Goal: Information Seeking & Learning: Learn about a topic

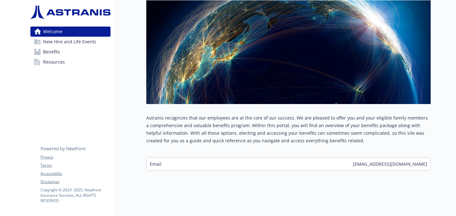
scroll to position [106, 0]
click at [194, 166] on div "Email [EMAIL_ADDRESS][DOMAIN_NAME]" at bounding box center [287, 163] width 283 height 13
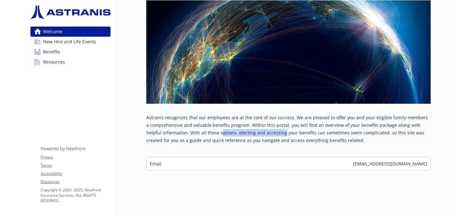
drag, startPoint x: 205, startPoint y: 134, endPoint x: 265, endPoint y: 134, distance: 59.8
click at [224, 134] on p "Astranis recognizes that our employees are at the core of our success. We are p…" at bounding box center [288, 129] width 284 height 30
click at [177, 164] on div "Email [EMAIL_ADDRESS][DOMAIN_NAME]" at bounding box center [287, 163] width 283 height 13
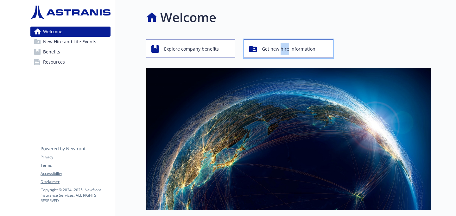
click at [224, 48] on span "Get new hire information" at bounding box center [288, 49] width 53 height 12
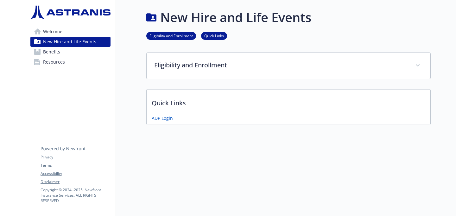
click at [202, 108] on p "Quick Links" at bounding box center [287, 101] width 283 height 23
click at [74, 55] on link "Benefits" at bounding box center [70, 52] width 80 height 10
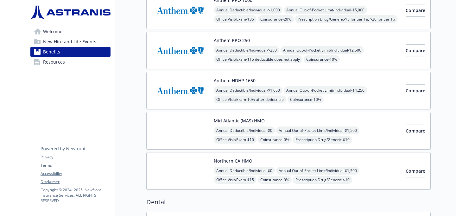
scroll to position [96, 0]
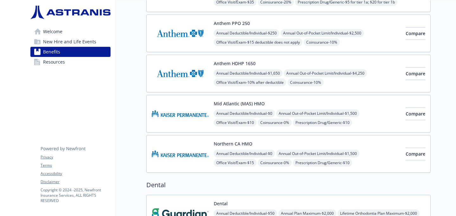
click at [70, 46] on span "New Hire and Life Events" at bounding box center [69, 42] width 53 height 10
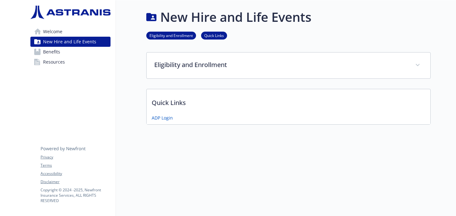
scroll to position [0, 0]
click at [62, 34] on span "Welcome" at bounding box center [52, 32] width 19 height 10
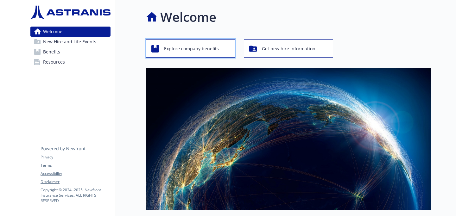
click at [203, 50] on span "Explore company benefits" at bounding box center [191, 49] width 55 height 12
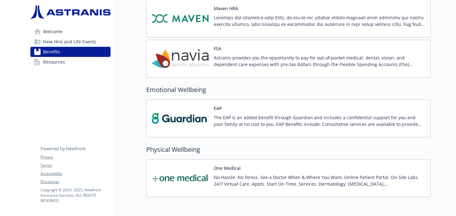
scroll to position [637, 0]
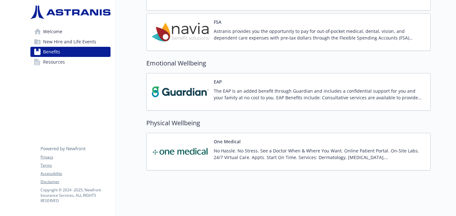
click at [224, 153] on p "No Hassle. No Stress. See a Doctor When & Where You Want. Online Patient Portal…" at bounding box center [319, 153] width 211 height 13
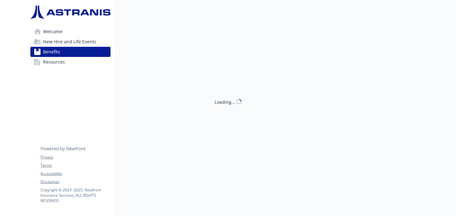
scroll to position [637, 0]
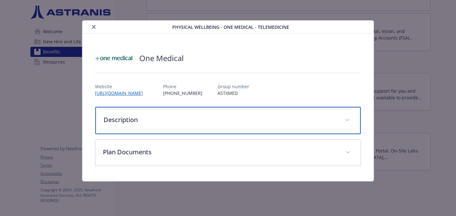
click at [224, 117] on span "details for plan Physical Wellbeing - One Medical - TeleMedicine" at bounding box center [347, 120] width 10 height 10
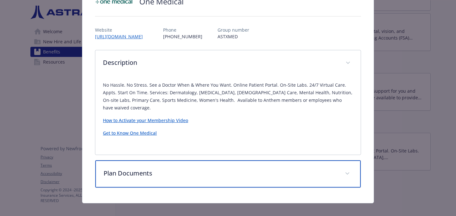
click at [224, 169] on p "Plan Documents" at bounding box center [220, 173] width 234 height 9
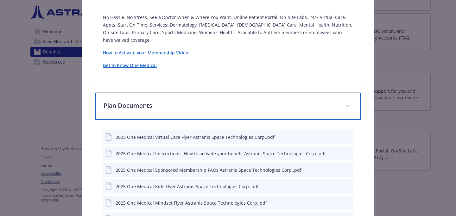
scroll to position [136, 0]
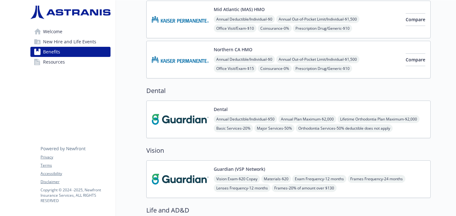
click at [51, 66] on span "Resources" at bounding box center [54, 62] width 22 height 10
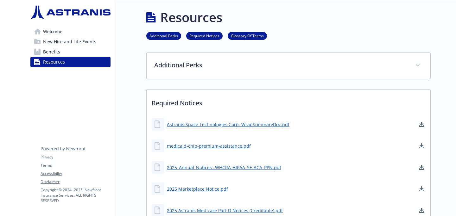
click at [160, 34] on link "Additional Perks" at bounding box center [163, 36] width 35 height 6
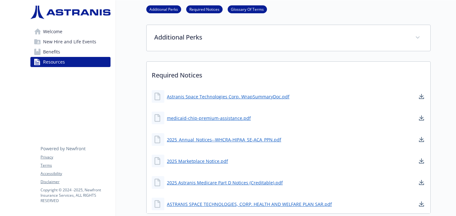
scroll to position [33, 0]
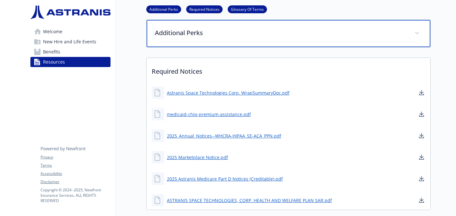
click at [177, 31] on p "Additional Perks" at bounding box center [281, 32] width 252 height 9
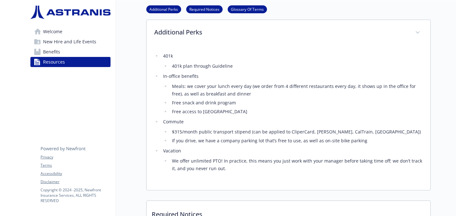
click at [184, 68] on li "401k plan through Guideline" at bounding box center [296, 66] width 252 height 8
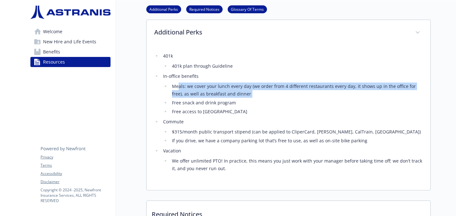
drag, startPoint x: 179, startPoint y: 87, endPoint x: 234, endPoint y: 98, distance: 56.8
click at [224, 98] on ul "Meals: we cover your lunch every day (we order from 4 different restaurants eve…" at bounding box center [292, 99] width 259 height 33
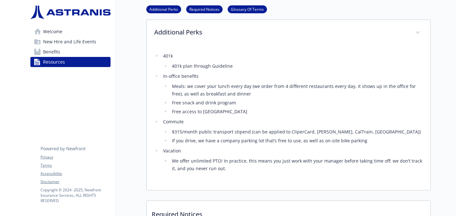
click at [224, 104] on li "Free snack and drink program" at bounding box center [296, 103] width 252 height 8
click at [218, 114] on li "Free access to [GEOGRAPHIC_DATA]" at bounding box center [296, 112] width 252 height 8
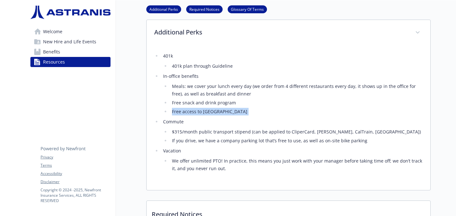
click at [218, 114] on li "Free access to [GEOGRAPHIC_DATA]" at bounding box center [296, 112] width 252 height 8
click at [217, 132] on li "$315/month public transport stipend (can be applied to CliperCard, [PERSON_NAME…" at bounding box center [296, 132] width 252 height 8
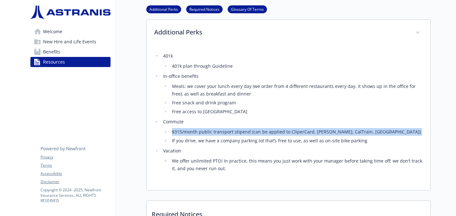
click at [217, 132] on li "$315/month public transport stipend (can be applied to CliperCard, [PERSON_NAME…" at bounding box center [296, 132] width 252 height 8
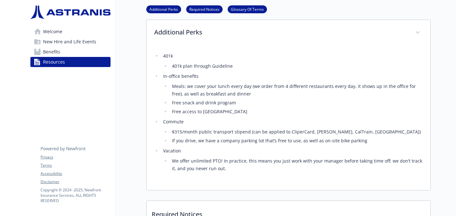
click at [224, 134] on li "$315/month public transport stipend (can be applied to CliperCard, [PERSON_NAME…" at bounding box center [296, 132] width 252 height 8
click at [224, 140] on li "If you drive, we have a company parking lot that’s free to use, as well as on-s…" at bounding box center [296, 141] width 252 height 8
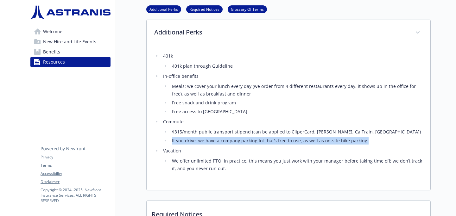
click at [224, 140] on li "If you drive, we have a company parking lot that’s free to use, as well as on-s…" at bounding box center [296, 141] width 252 height 8
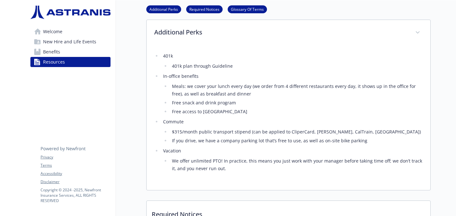
click at [224, 140] on li "If you drive, we have a company parking lot that’s free to use, as well as on-s…" at bounding box center [296, 141] width 252 height 8
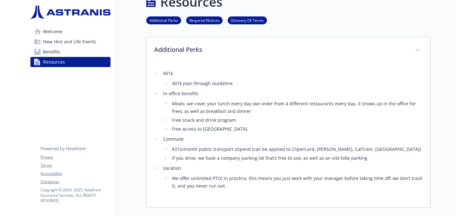
scroll to position [0, 0]
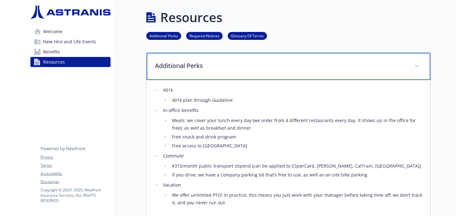
click at [224, 71] on div "Additional Perks" at bounding box center [287, 66] width 283 height 27
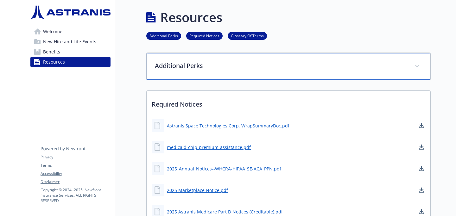
click at [224, 71] on div "Additional Perks" at bounding box center [287, 66] width 283 height 27
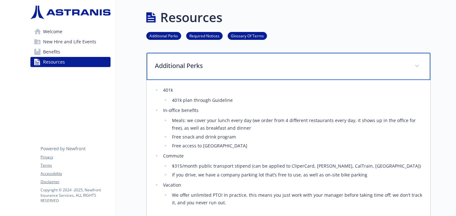
click at [224, 71] on div "Additional Perks" at bounding box center [287, 66] width 283 height 27
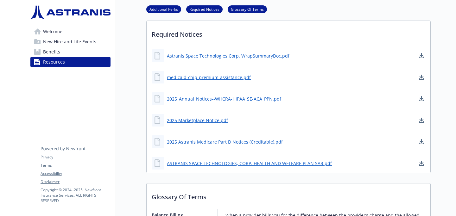
scroll to position [57, 0]
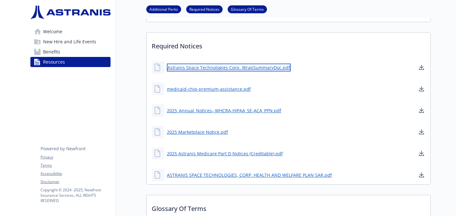
click at [224, 71] on link "Astranis Space Technologies Corp. WrapSummaryDoc.pdf" at bounding box center [229, 68] width 124 height 8
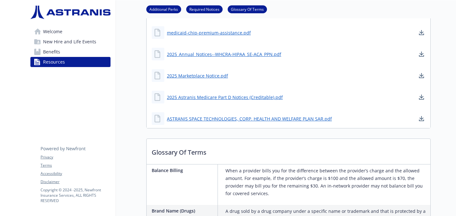
scroll to position [115, 0]
